Goal: Task Accomplishment & Management: Manage account settings

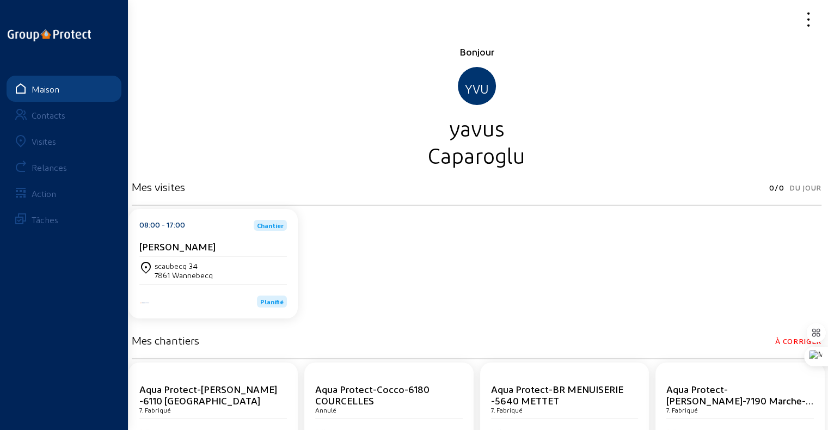
click at [46, 138] on font "Visites" at bounding box center [44, 141] width 24 height 10
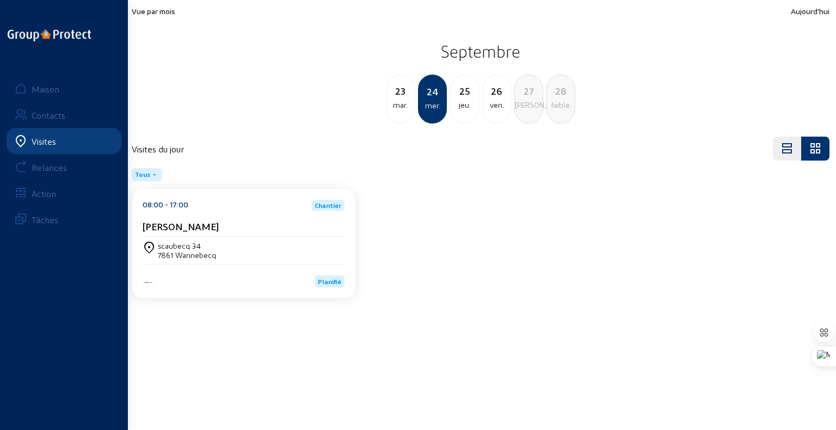
click at [393, 104] on font "mar." at bounding box center [400, 104] width 15 height 9
click at [184, 241] on font "scaubecq 34" at bounding box center [179, 245] width 43 height 9
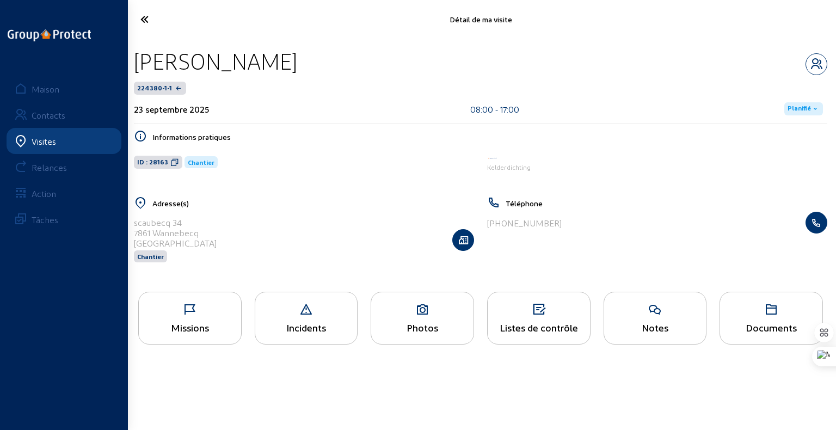
click at [807, 110] on font "Planifié" at bounding box center [799, 108] width 23 height 8
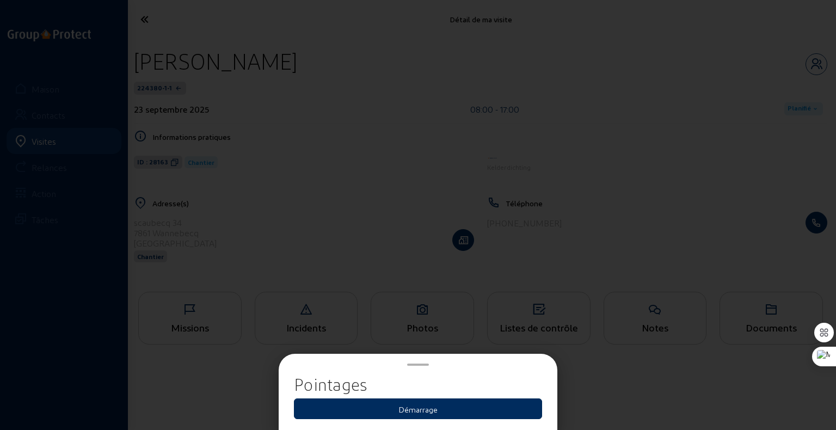
click at [439, 408] on button "Démarrage" at bounding box center [418, 408] width 248 height 21
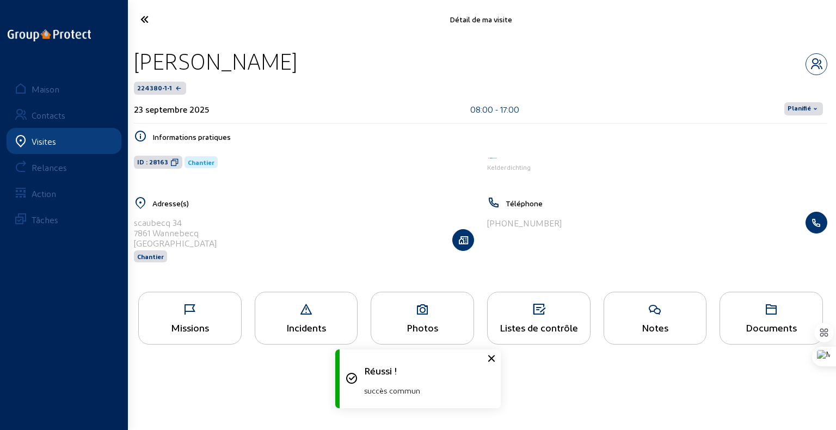
click at [801, 106] on font "Planifié" at bounding box center [799, 108] width 23 height 8
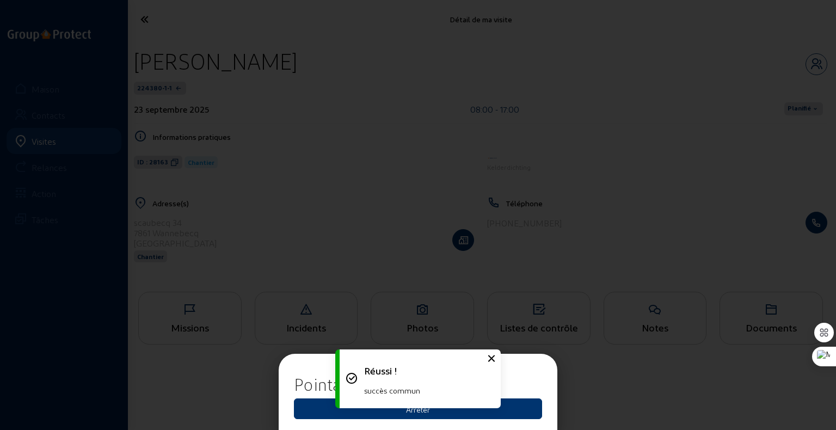
click at [475, 411] on div "Réussi ! succès commun" at bounding box center [417, 379] width 163 height 70
click at [495, 412] on button "Arrêter" at bounding box center [418, 408] width 248 height 21
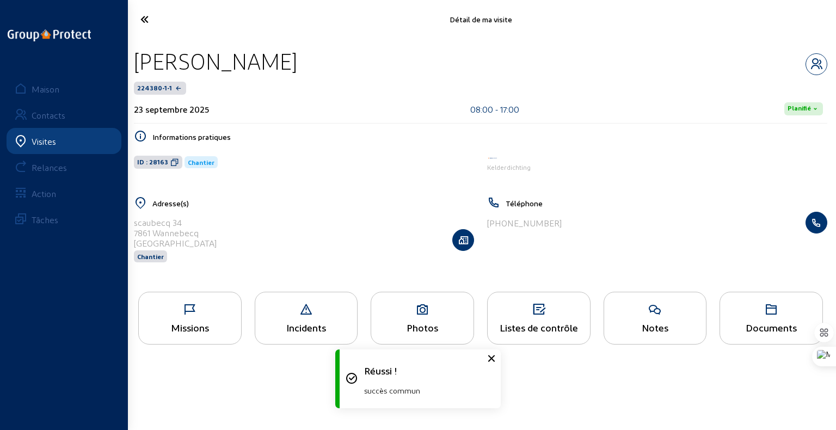
click at [145, 19] on icon at bounding box center [184, 19] width 99 height 19
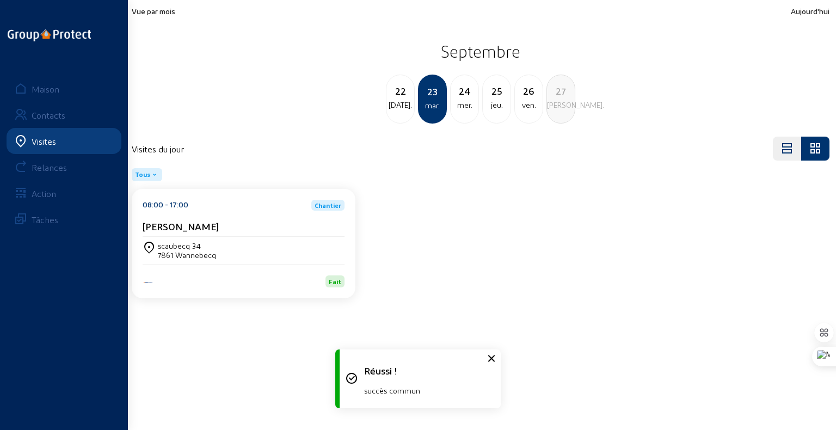
click at [466, 103] on font "mer." at bounding box center [464, 104] width 15 height 9
click at [312, 243] on div "scaubecq 34 7861 [GEOGRAPHIC_DATA]" at bounding box center [244, 250] width 202 height 19
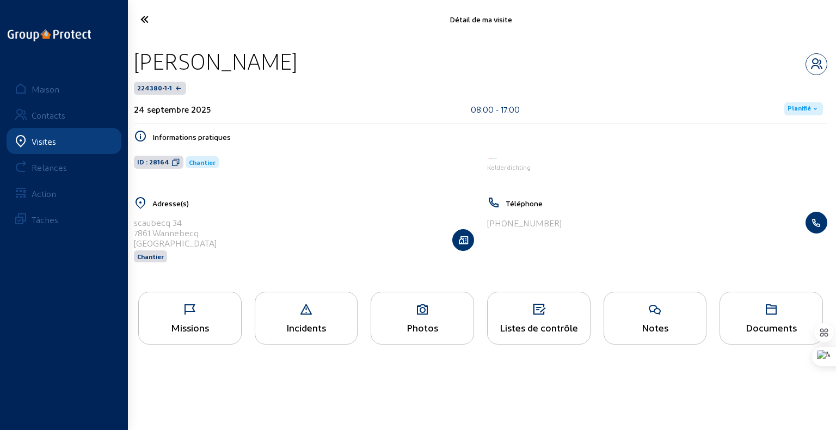
click at [798, 108] on font "Planifié" at bounding box center [799, 108] width 23 height 8
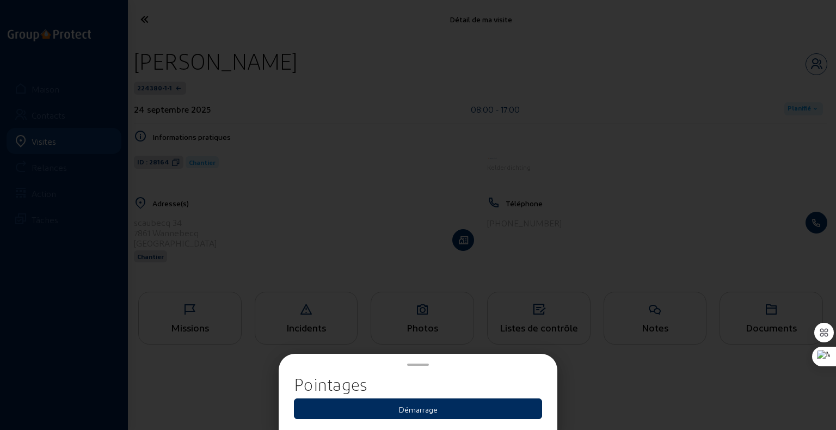
click at [465, 413] on button "Démarrage" at bounding box center [418, 408] width 248 height 21
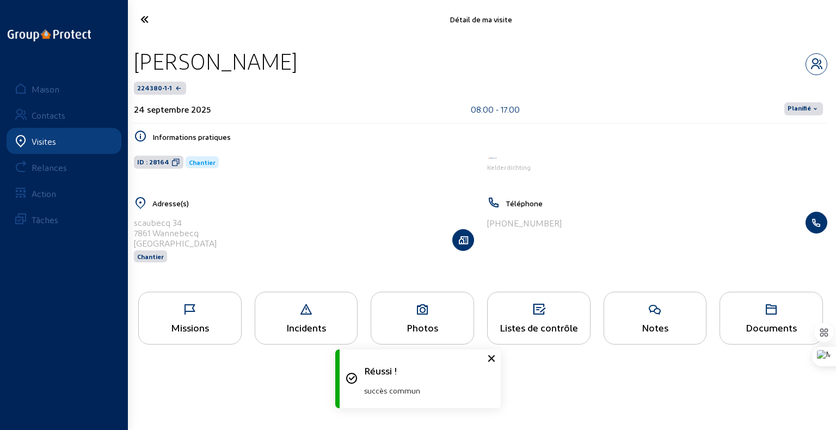
click at [810, 105] on font "Planifié" at bounding box center [799, 108] width 23 height 8
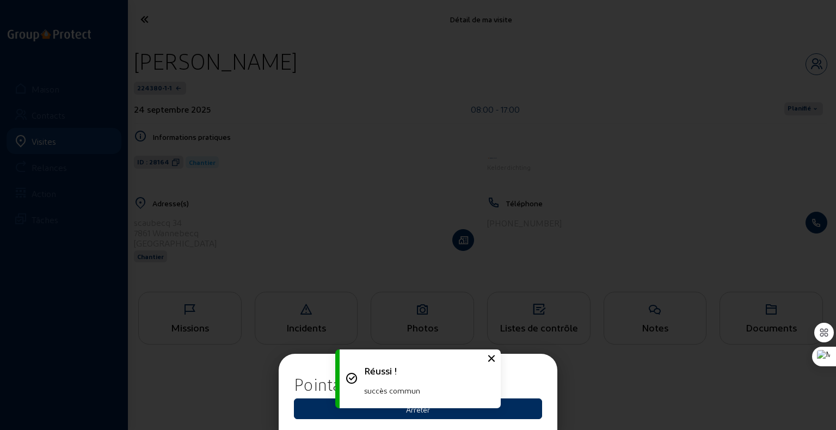
click at [516, 410] on button "Arrêter" at bounding box center [418, 408] width 248 height 21
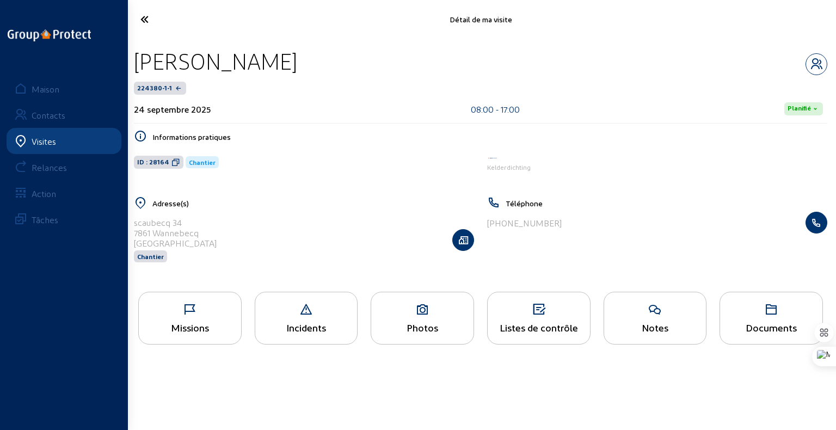
click at [199, 313] on icon at bounding box center [190, 309] width 102 height 13
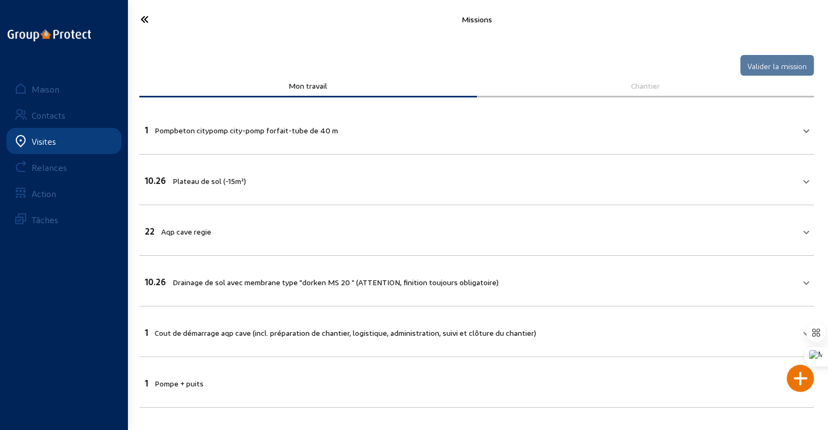
click at [388, 281] on font "Drainage de sol avec membrane type "dorken MS 20 " (ATTENTION, finition toujour…" at bounding box center [336, 282] width 326 height 9
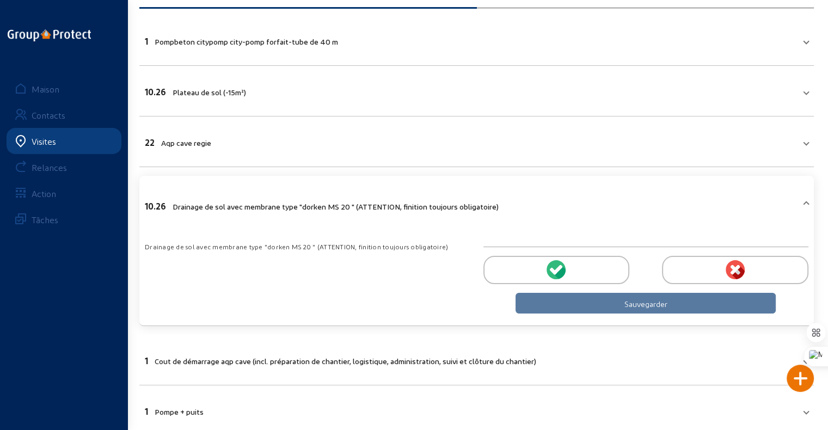
scroll to position [109, 0]
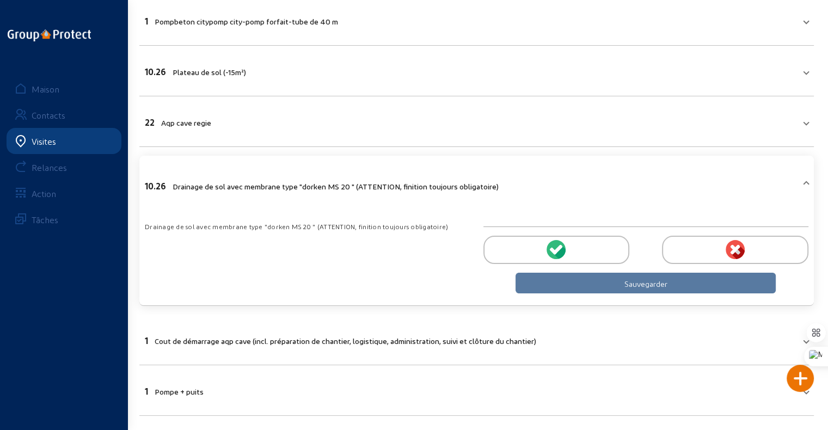
click at [571, 256] on div at bounding box center [556, 250] width 146 height 28
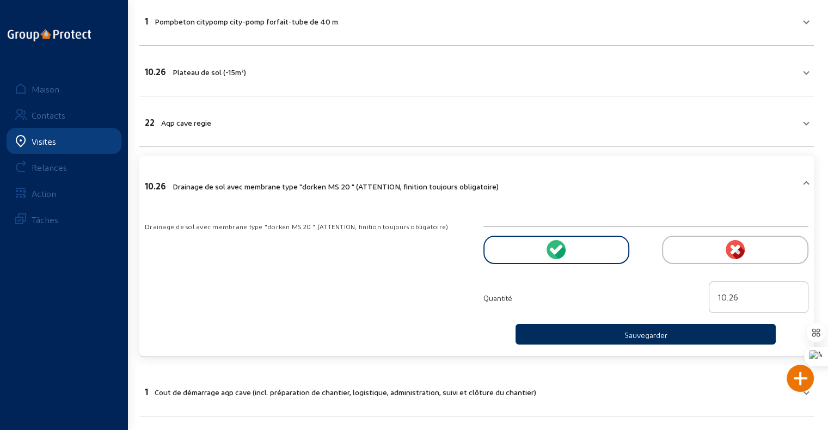
click at [625, 331] on font "Sauvegarder" at bounding box center [645, 334] width 43 height 9
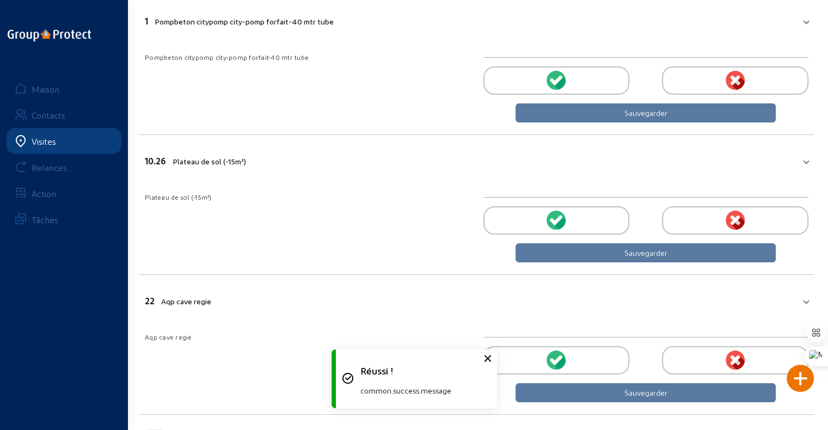
scroll to position [99, 0]
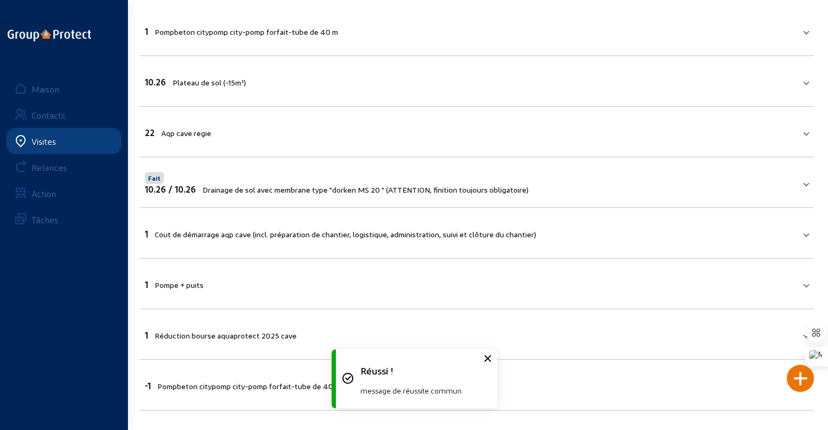
click at [199, 132] on font "Aqp cave regie" at bounding box center [186, 132] width 50 height 9
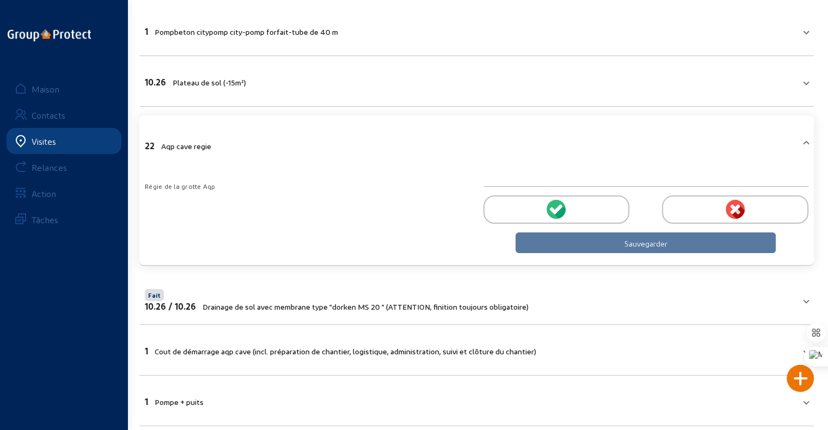
click at [573, 211] on div at bounding box center [556, 209] width 146 height 28
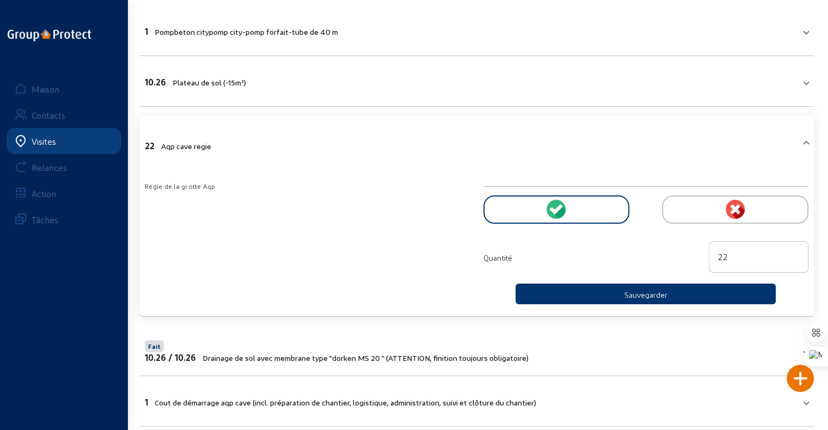
click at [743, 259] on input "22" at bounding box center [758, 256] width 81 height 13
click at [794, 252] on input "23" at bounding box center [758, 256] width 81 height 13
click at [794, 252] on input "24" at bounding box center [758, 256] width 81 height 13
click at [795, 252] on input "25" at bounding box center [758, 256] width 81 height 13
type input "26"
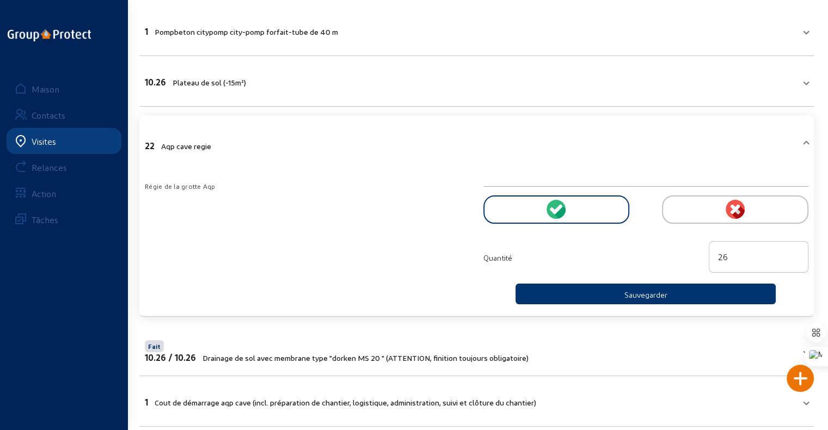
click at [795, 252] on input "26" at bounding box center [758, 256] width 81 height 13
click at [691, 293] on button "Sauvegarder" at bounding box center [645, 294] width 260 height 21
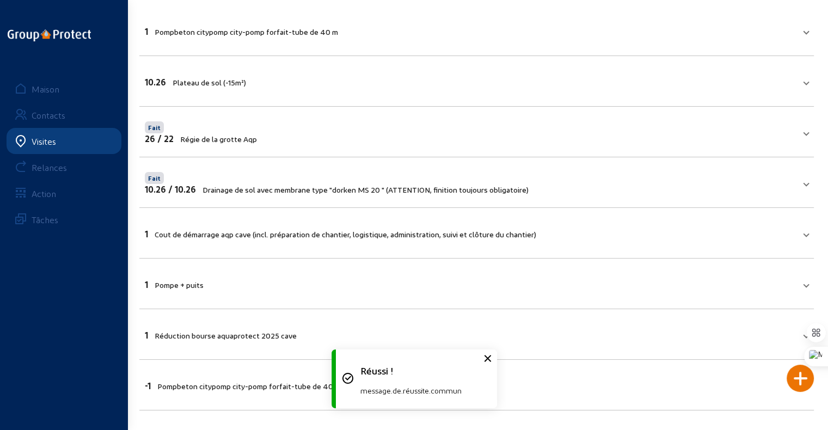
click at [240, 281] on mat-panel-title "1 Pompe + puits" at bounding box center [470, 283] width 650 height 13
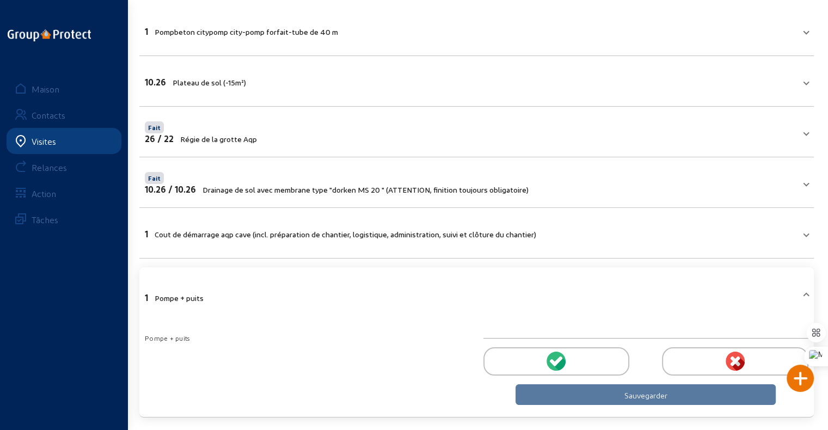
click at [574, 360] on div at bounding box center [556, 361] width 146 height 28
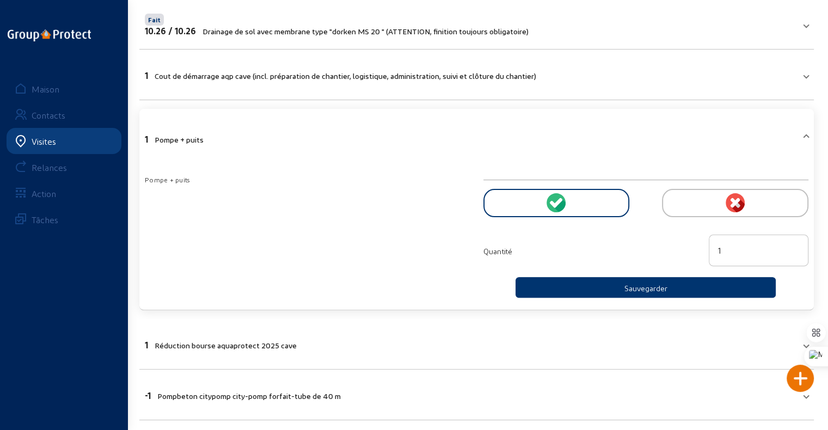
scroll to position [262, 0]
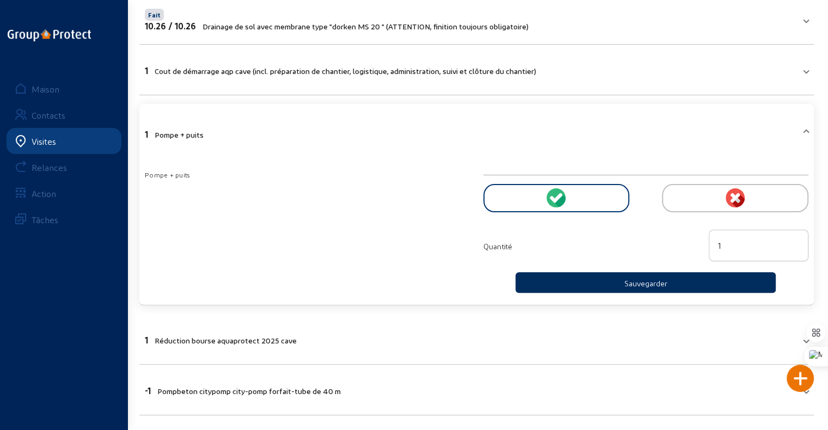
click at [592, 282] on button "Sauvegarder" at bounding box center [645, 282] width 260 height 21
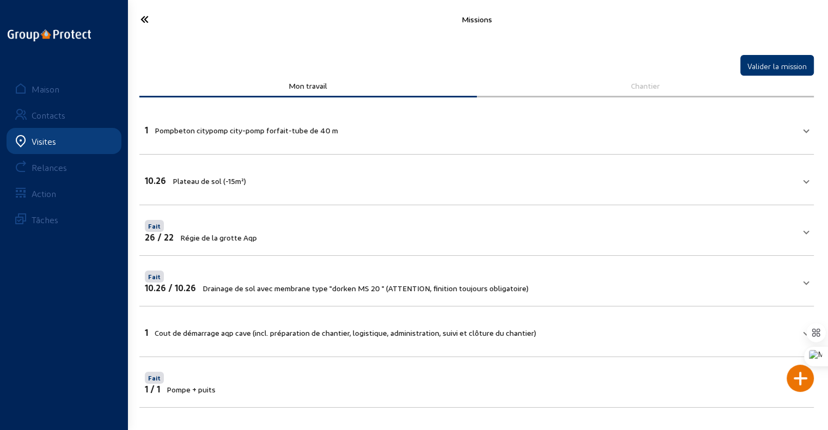
click at [276, 339] on mat-expansion-panel-header "1 Cout de démarrage aqp cave (incl. préparation de chantier, logistique, admini…" at bounding box center [476, 331] width 674 height 37
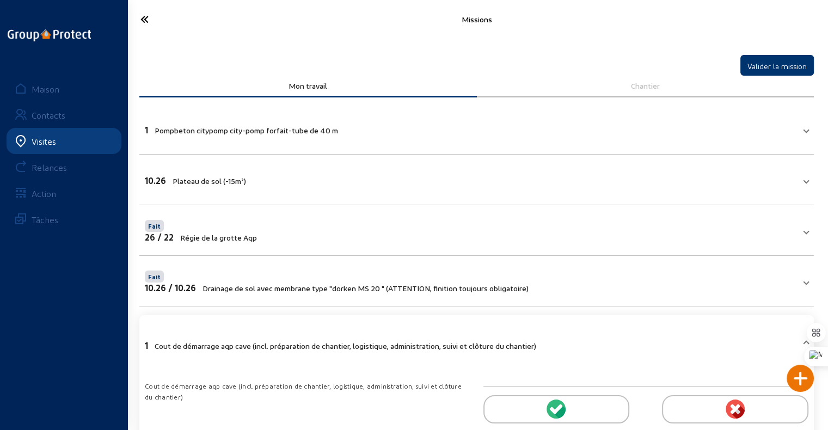
click at [604, 413] on div at bounding box center [556, 409] width 146 height 28
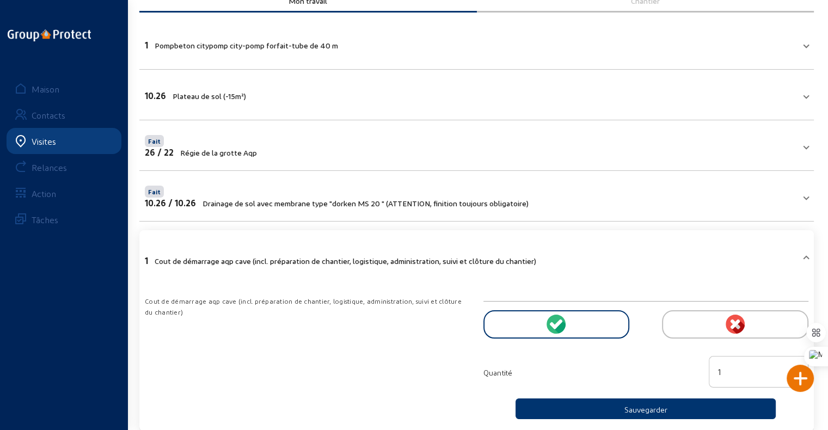
scroll to position [218, 0]
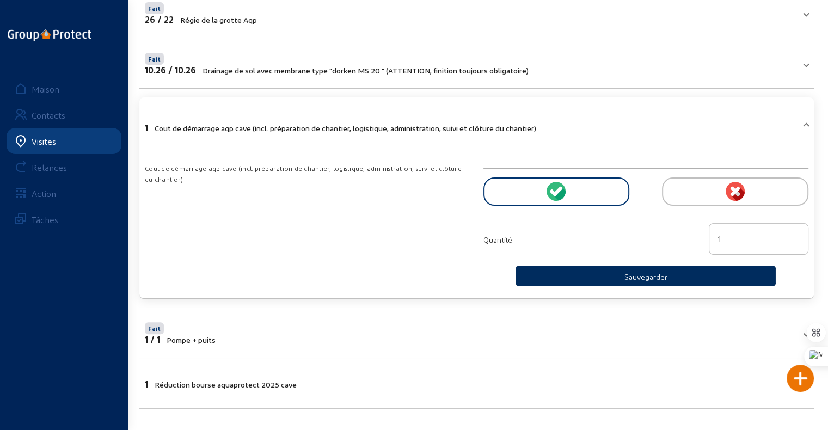
click at [604, 273] on button "Sauvegarder" at bounding box center [645, 276] width 260 height 21
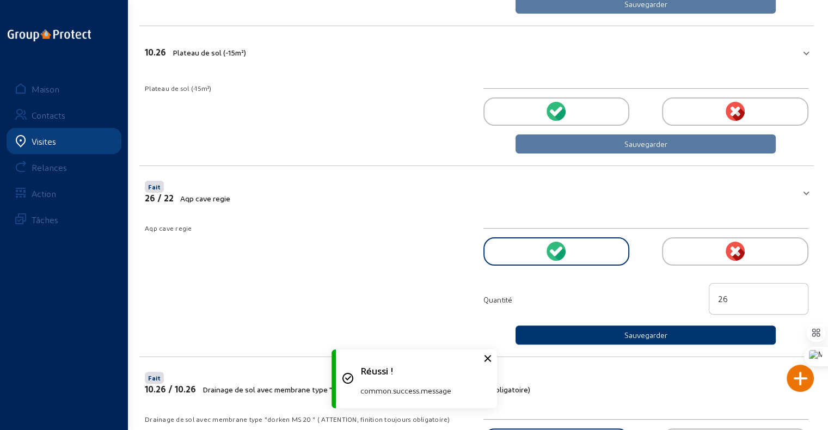
scroll to position [99, 0]
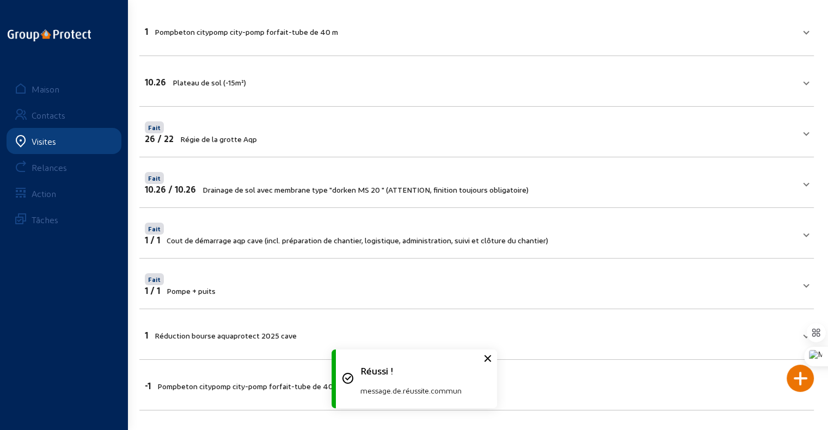
click at [244, 331] on font "Réduction bourse aquaprotect 2025 cave" at bounding box center [226, 335] width 142 height 9
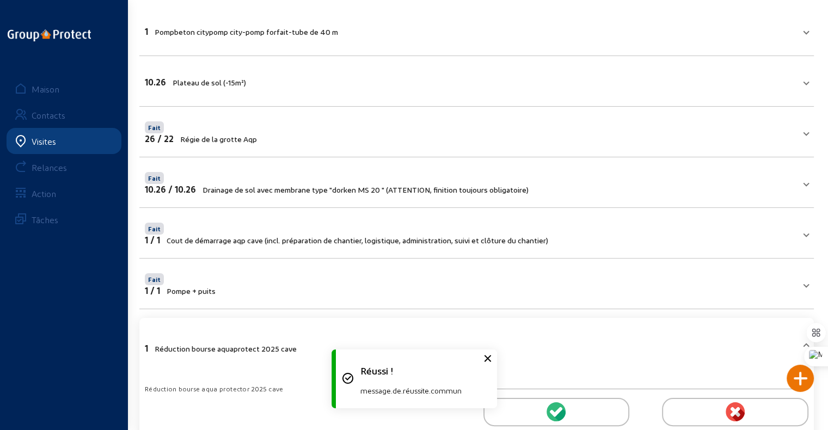
click at [570, 409] on div at bounding box center [556, 412] width 146 height 28
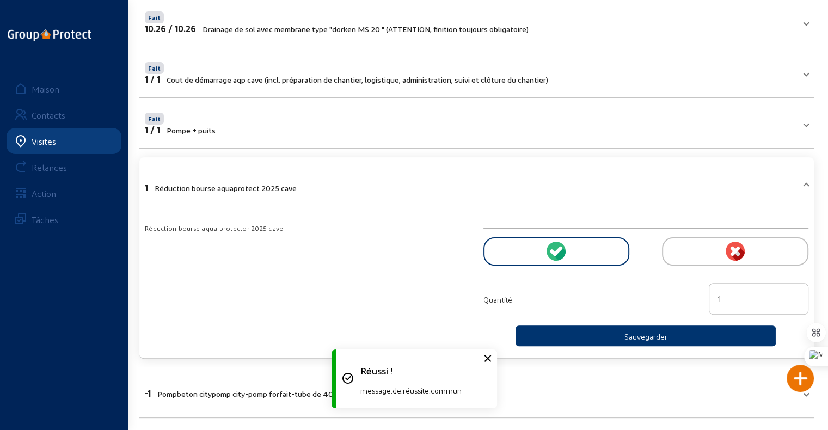
scroll to position [266, 0]
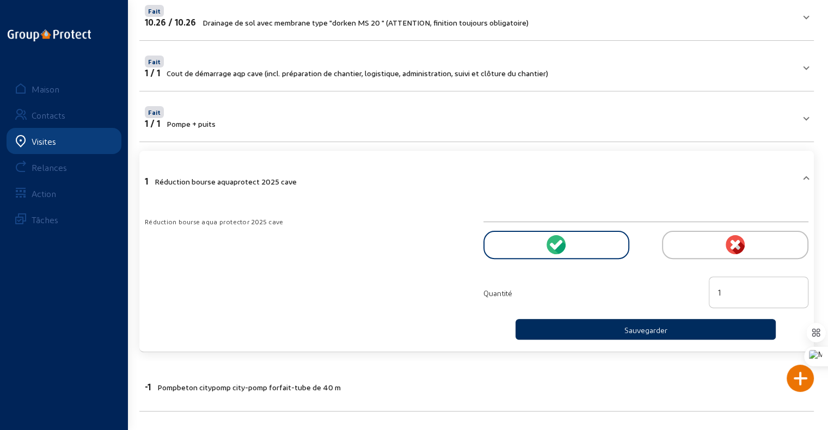
click at [614, 324] on button "Sauvegarder" at bounding box center [645, 329] width 260 height 21
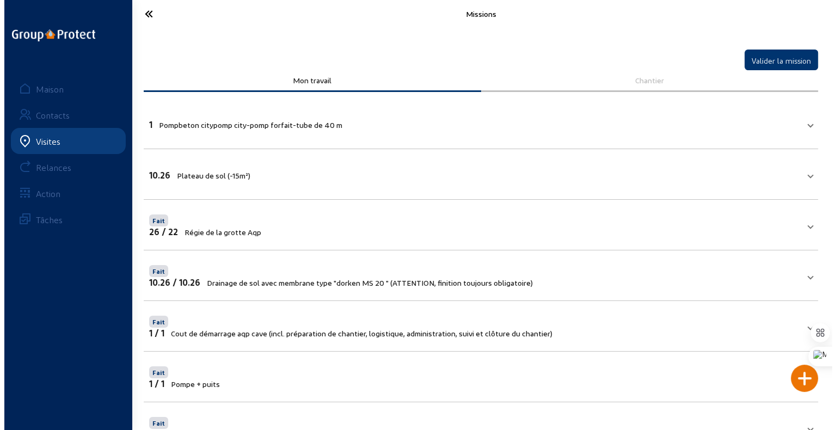
scroll to position [0, 0]
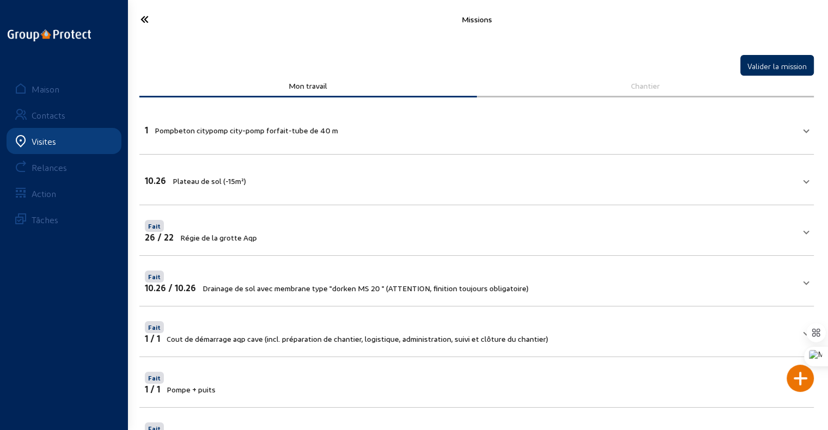
click at [764, 66] on font "Valider la mission" at bounding box center [776, 65] width 59 height 9
click at [755, 63] on font "Valider la mission" at bounding box center [776, 65] width 59 height 9
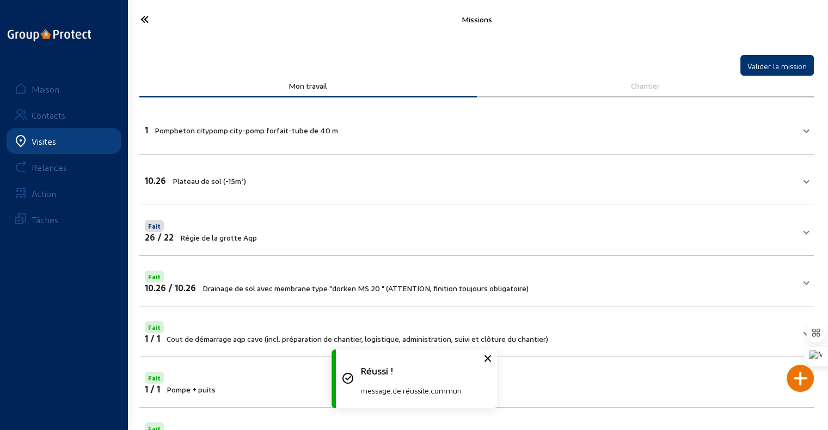
click at [140, 26] on icon at bounding box center [183, 19] width 97 height 19
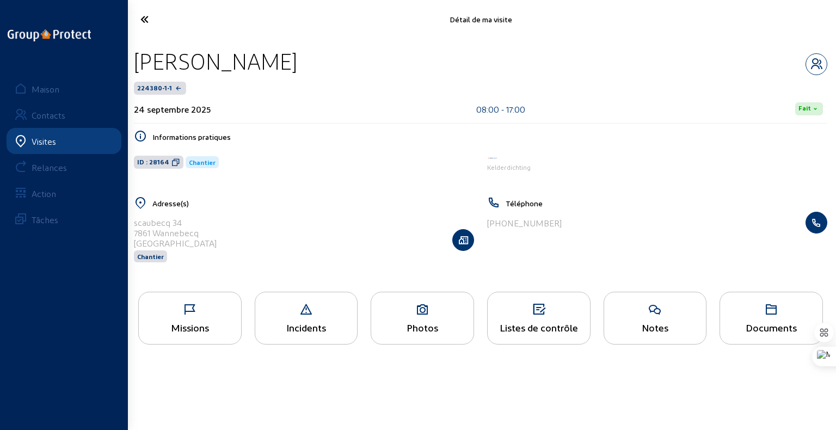
click at [144, 15] on icon at bounding box center [184, 19] width 99 height 19
